Goal: Information Seeking & Learning: Learn about a topic

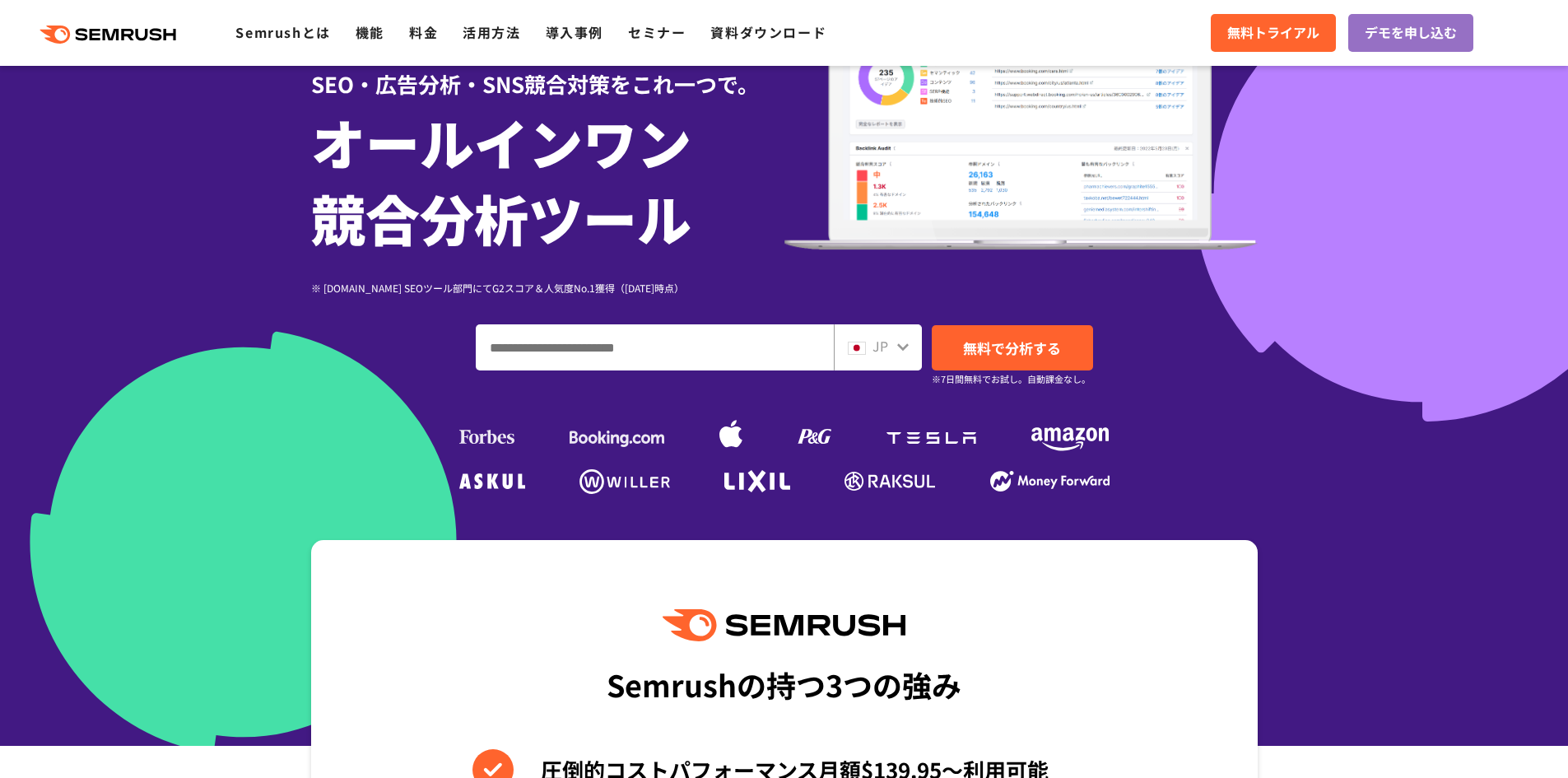
scroll to position [412, 0]
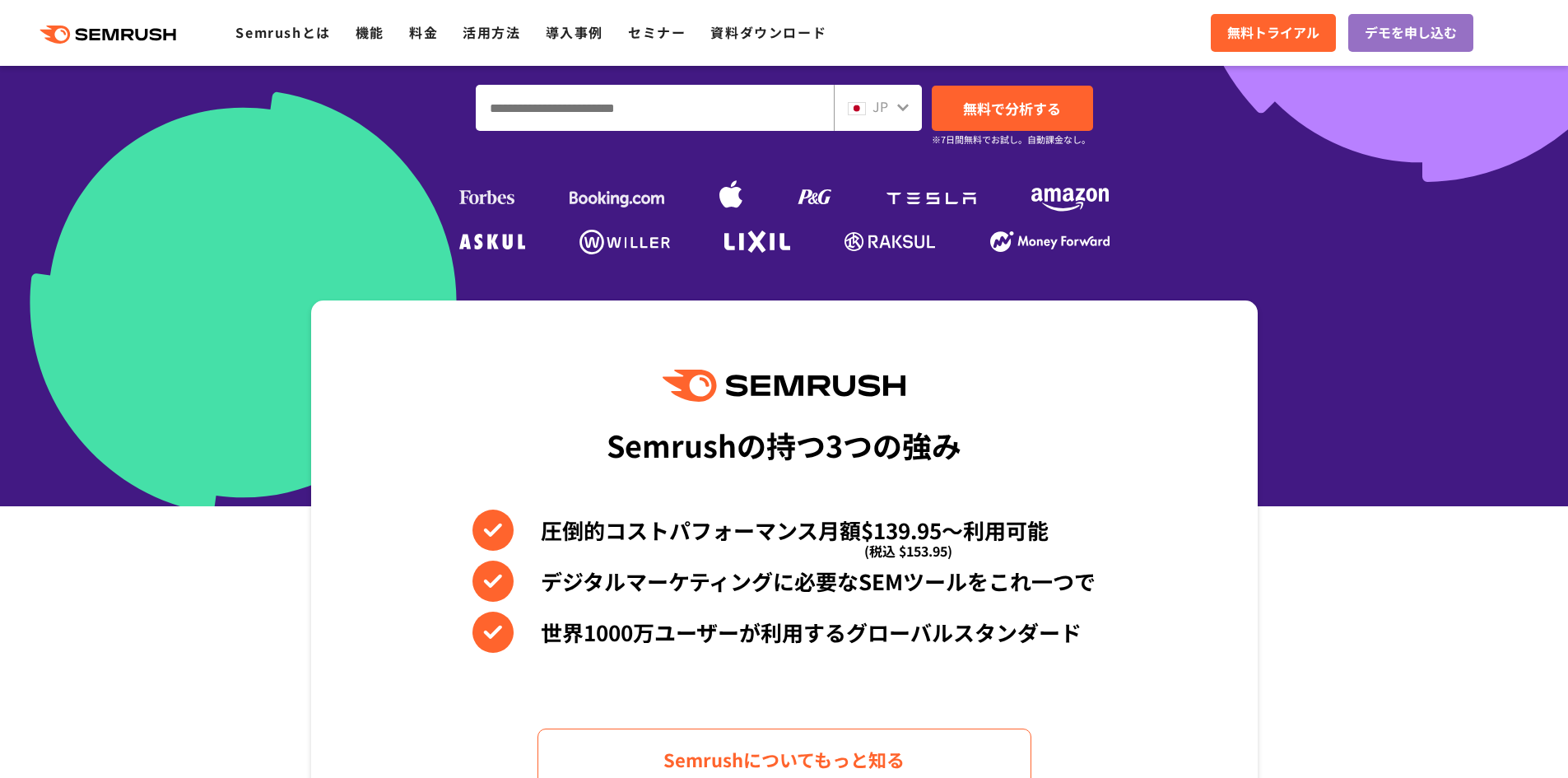
click at [653, 100] on input "ドメイン、キーワードまたはURLを入力してください" at bounding box center [654, 108] width 356 height 45
type input "*"
type input "**********"
click at [886, 107] on span "JP" at bounding box center [880, 106] width 16 height 20
click at [993, 107] on span "無料で分析する" at bounding box center [1012, 107] width 98 height 21
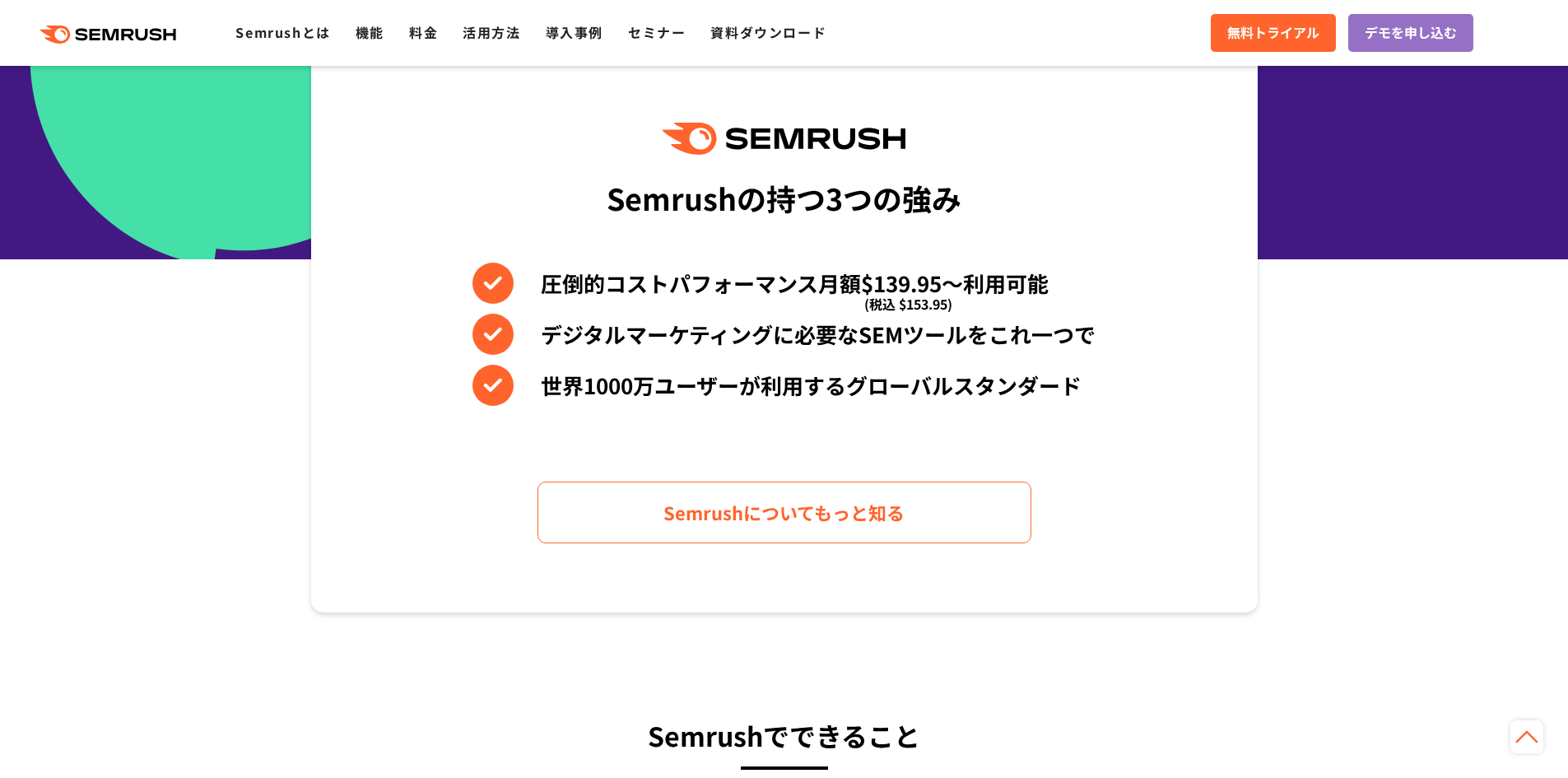
scroll to position [83, 0]
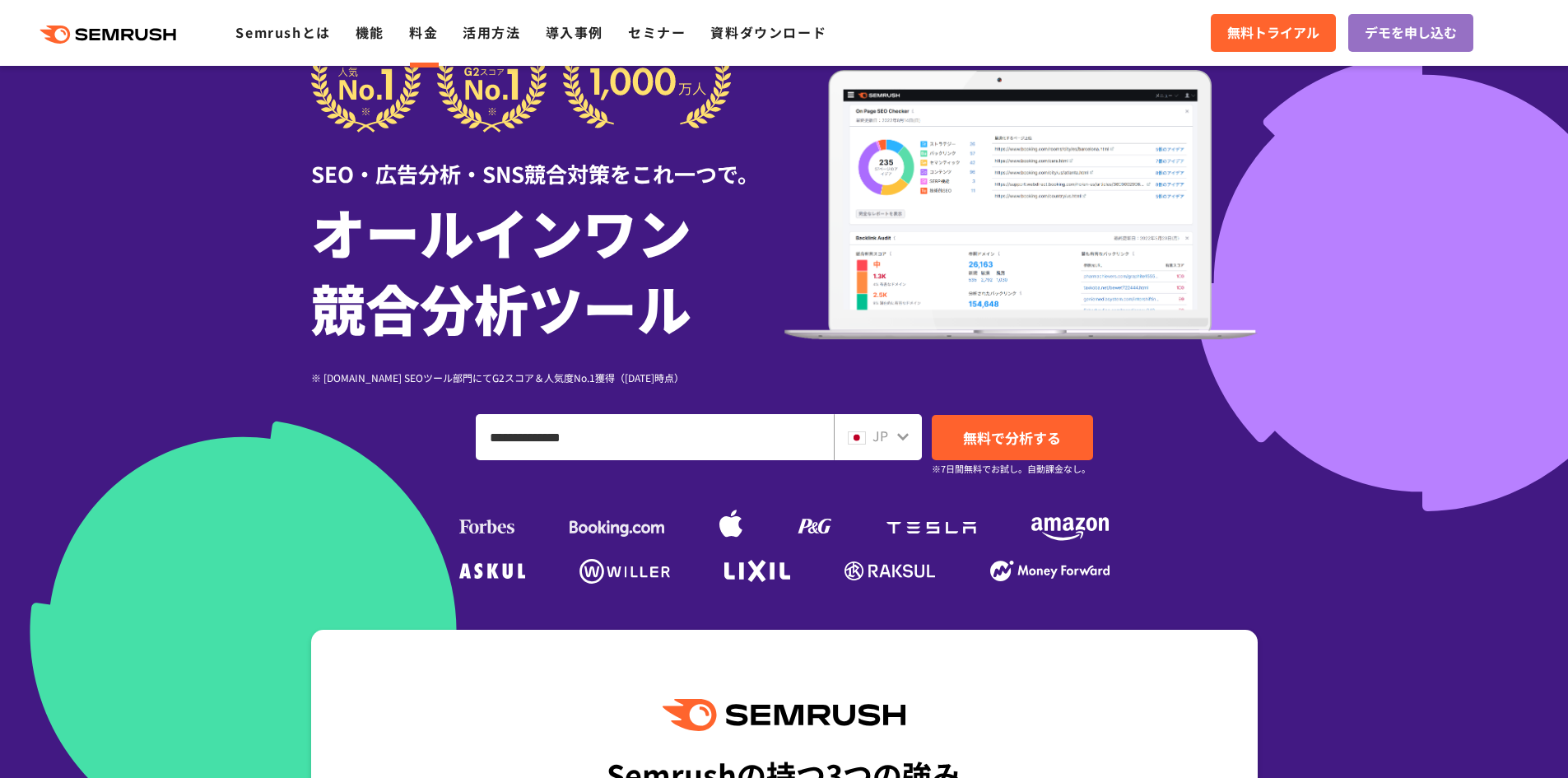
click at [424, 34] on link "料金" at bounding box center [423, 32] width 29 height 20
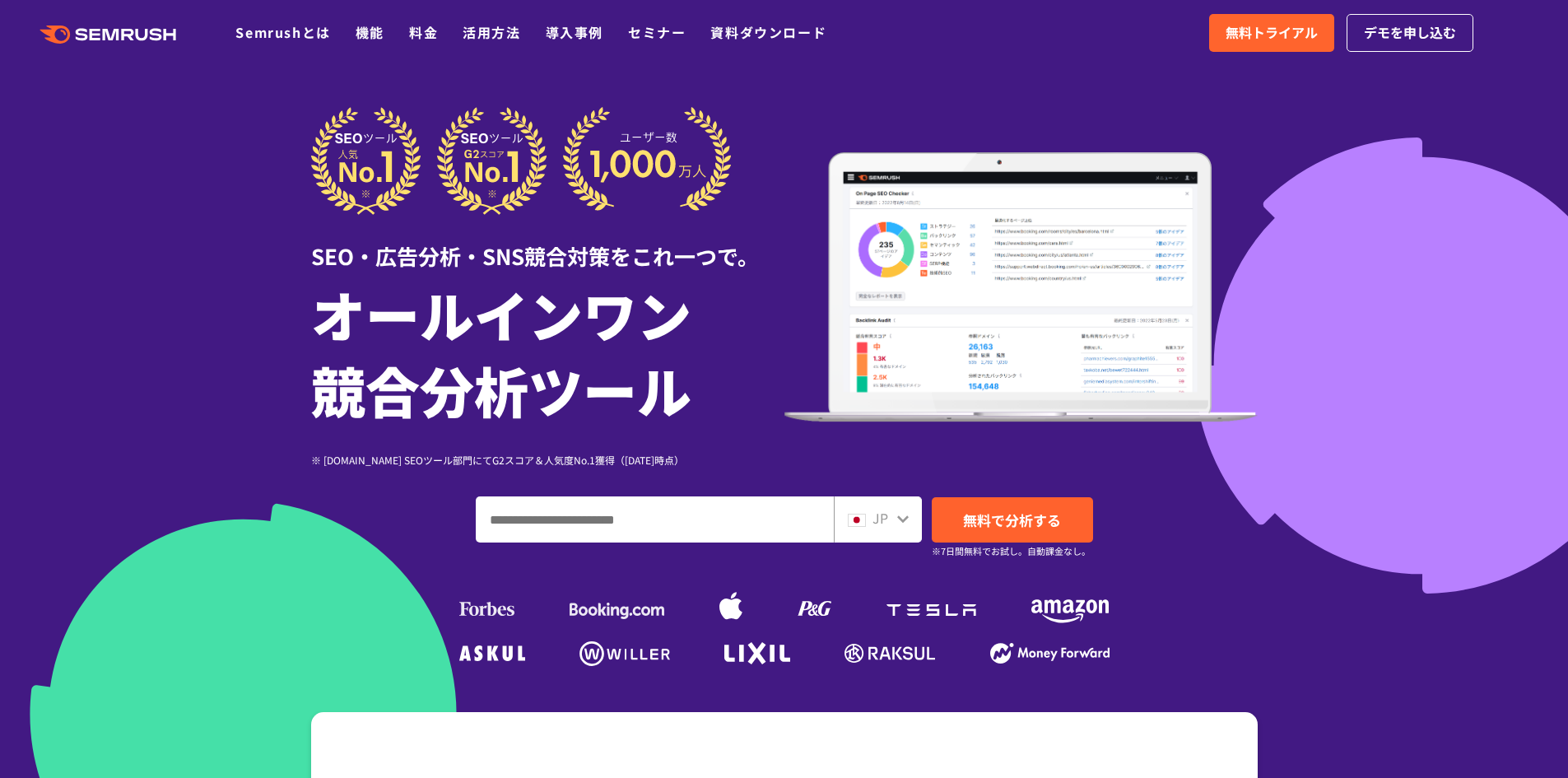
click at [687, 529] on input "ドメイン、キーワードまたはURLを入力してください" at bounding box center [654, 519] width 356 height 45
type input "**********"
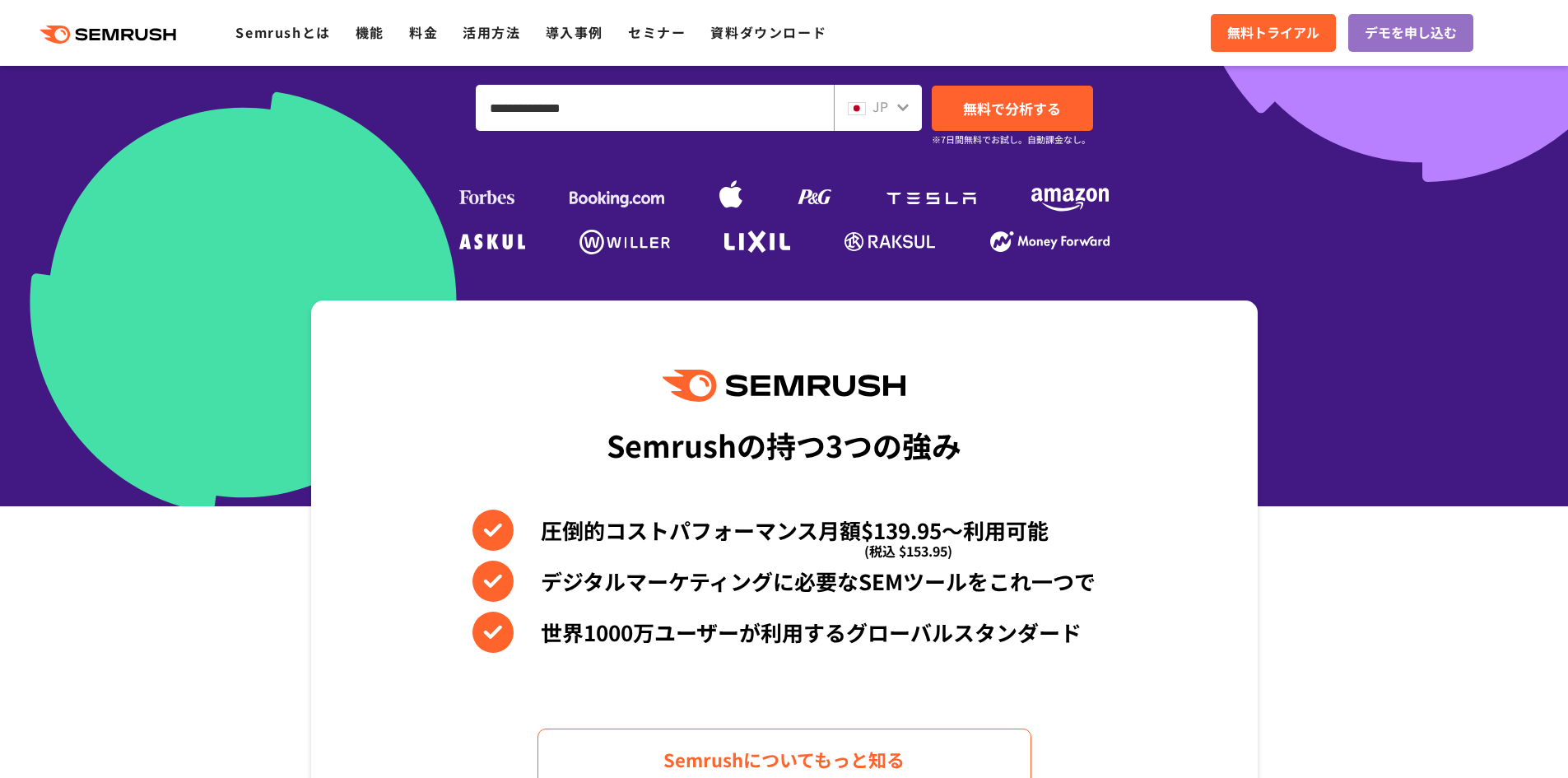
scroll to position [165, 0]
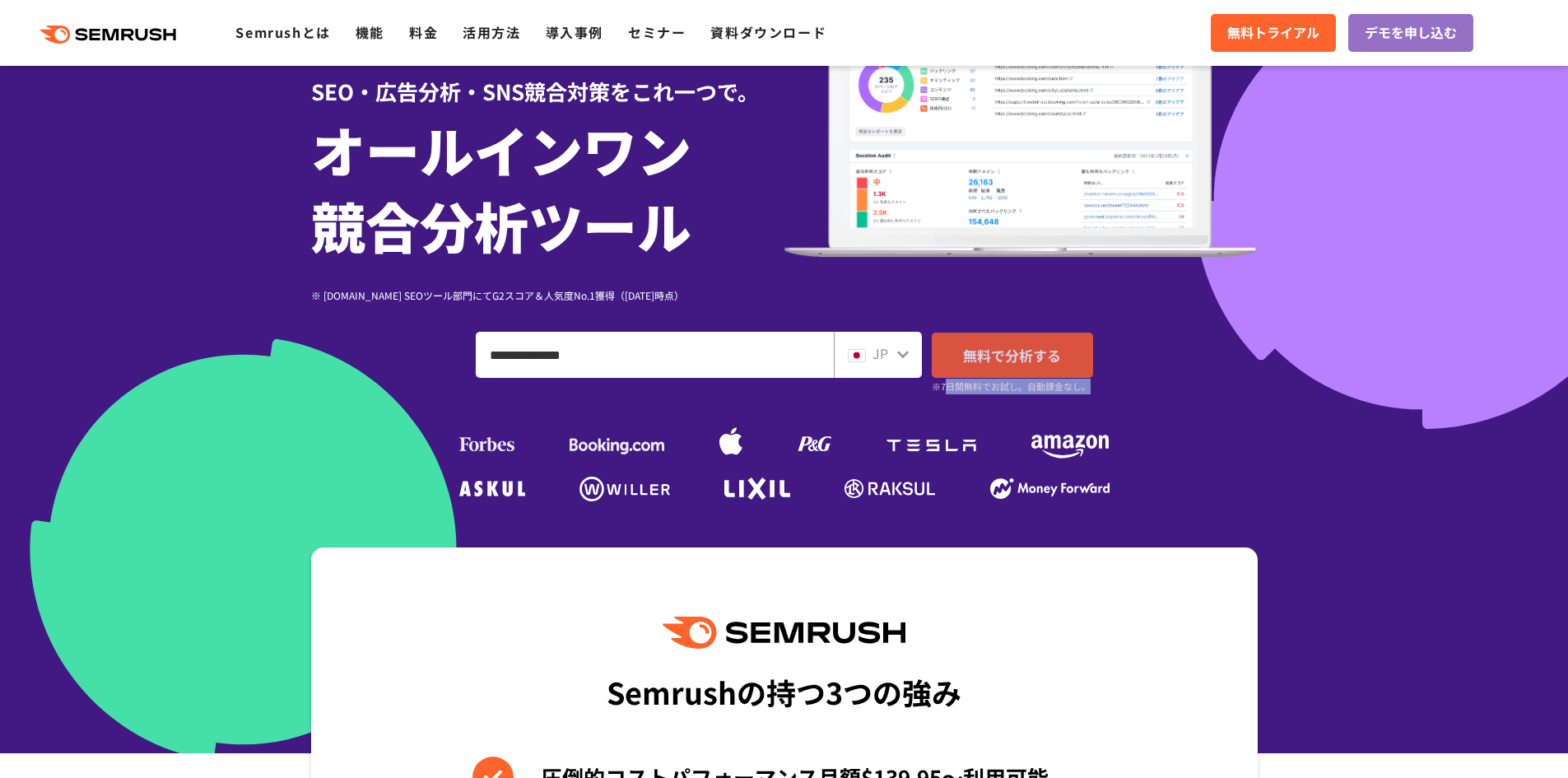
drag, startPoint x: 958, startPoint y: 388, endPoint x: 1089, endPoint y: 389, distance: 131.0
click at [1089, 389] on small "※7日間無料でお試し。自動課金なし。" at bounding box center [1011, 386] width 159 height 16
